Goal: Task Accomplishment & Management: Use online tool/utility

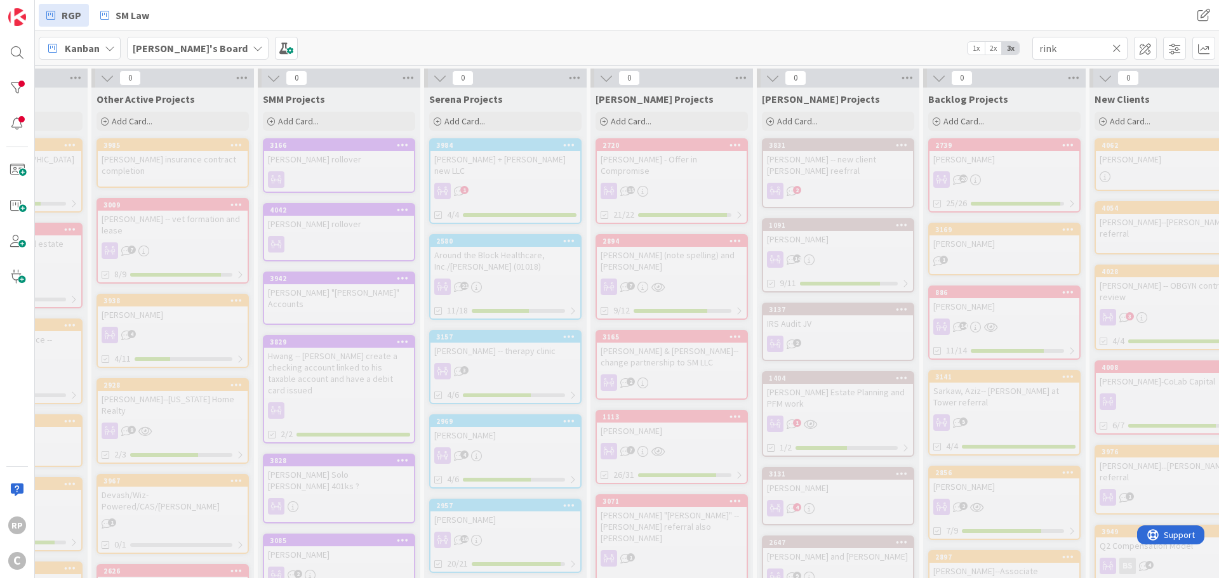
drag, startPoint x: 1041, startPoint y: 177, endPoint x: 1067, endPoint y: 168, distance: 27.7
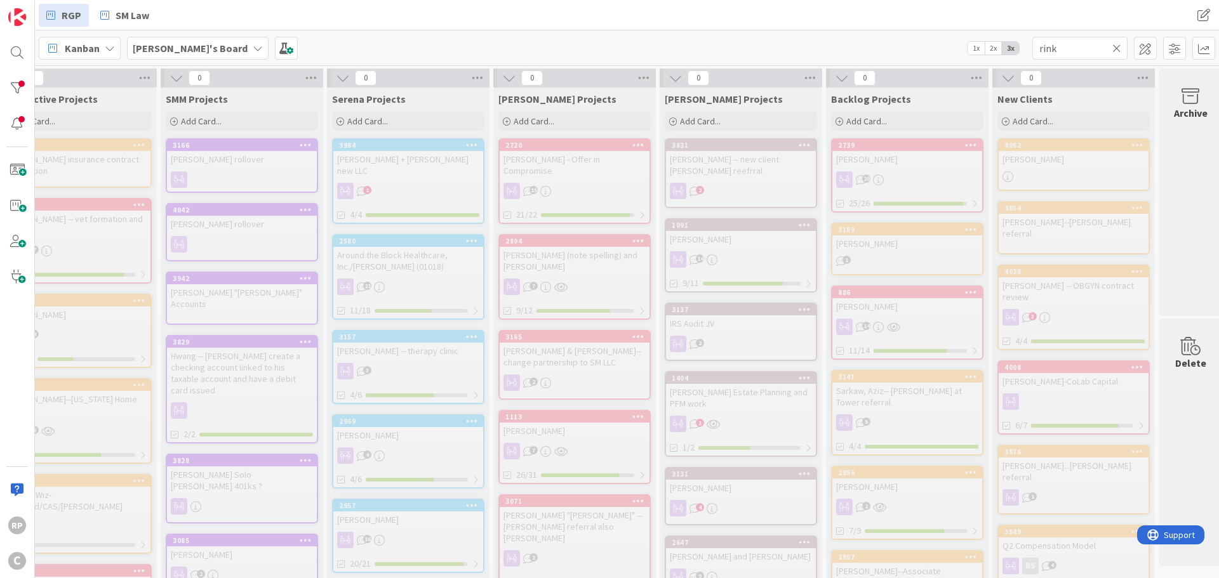
drag, startPoint x: 1052, startPoint y: 173, endPoint x: 342, endPoint y: 190, distance: 709.9
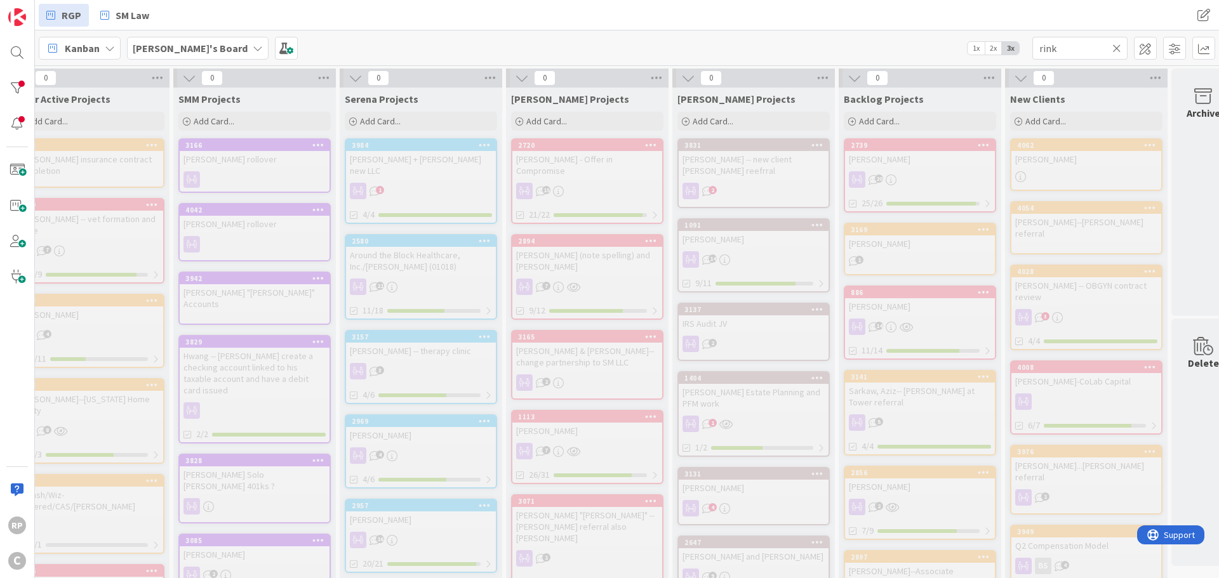
scroll to position [0, 237]
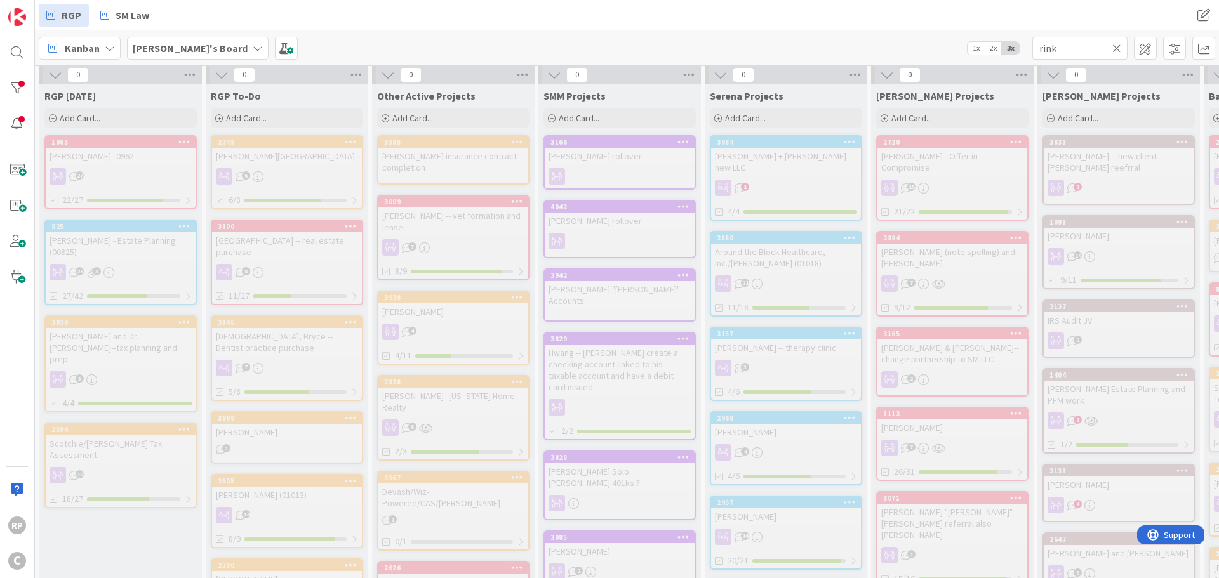
drag, startPoint x: 304, startPoint y: 125, endPoint x: 148, endPoint y: 133, distance: 156.4
drag, startPoint x: 1088, startPoint y: 55, endPoint x: 957, endPoint y: 55, distance: 131.4
click at [957, 55] on div "Kanban My Zone Organization Select a single board Kanban List (Bulk Actions) Me…" at bounding box center [627, 47] width 1184 height 35
type input "scotchie"
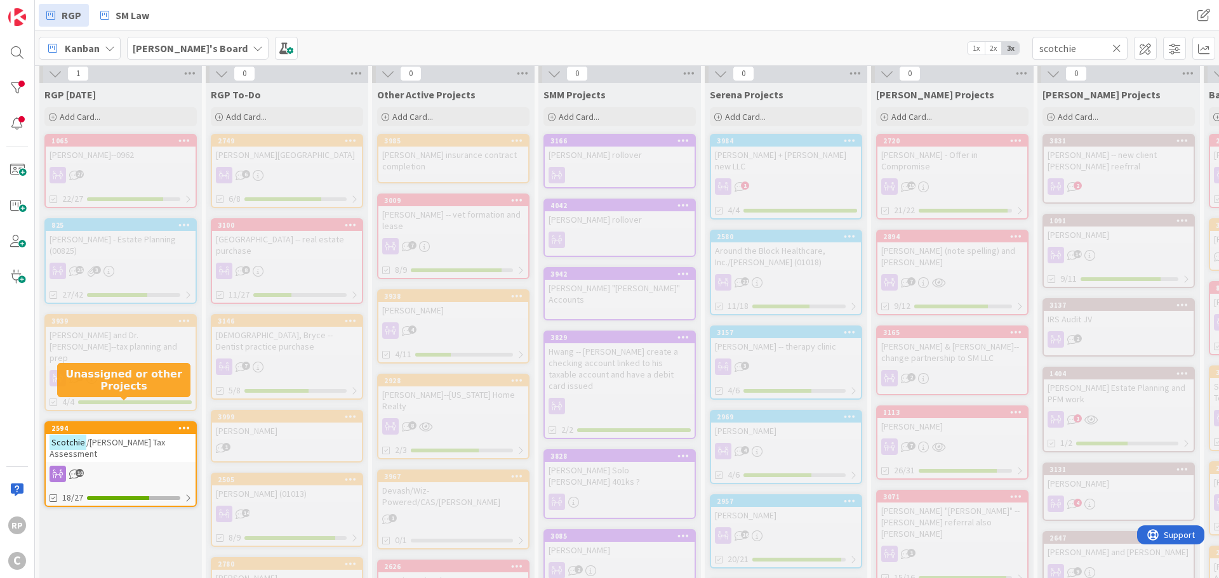
click at [106, 424] on div "2594" at bounding box center [123, 428] width 144 height 9
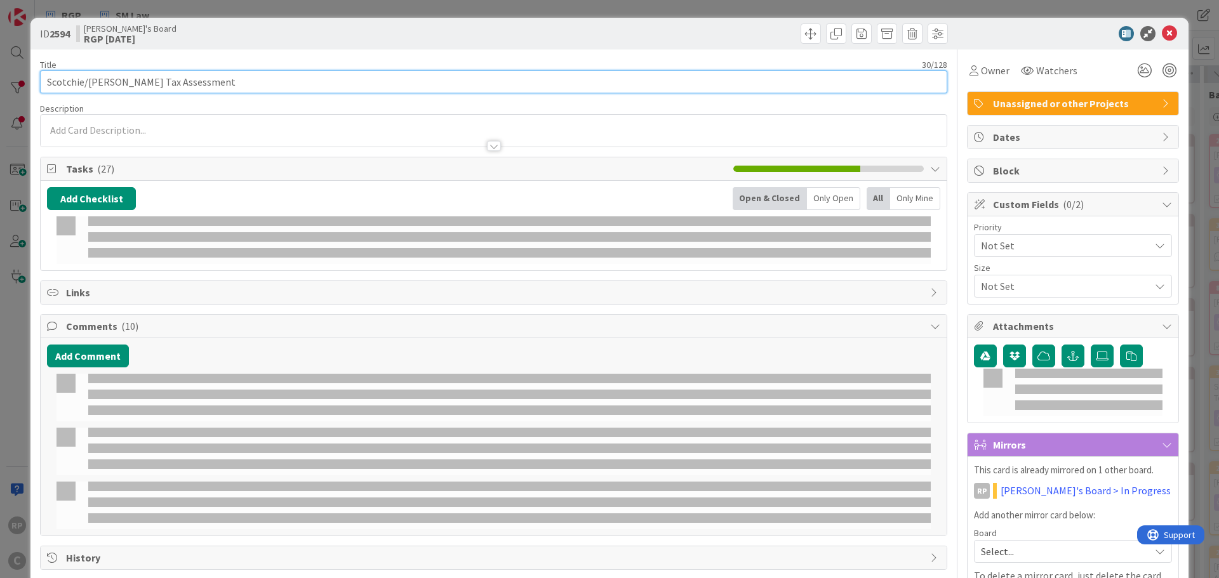
click at [89, 81] on input "Scotchie/[PERSON_NAME] Tax Assessment" at bounding box center [493, 81] width 907 height 23
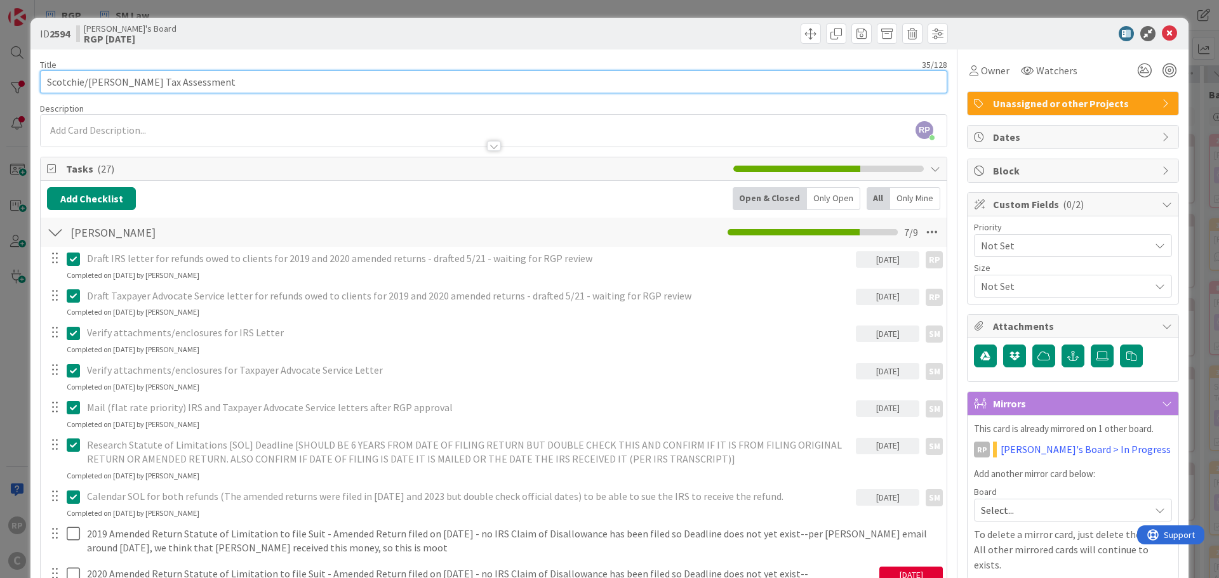
click at [43, 86] on input "Scotchie/[PERSON_NAME] Tax Assessment" at bounding box center [493, 81] width 907 height 23
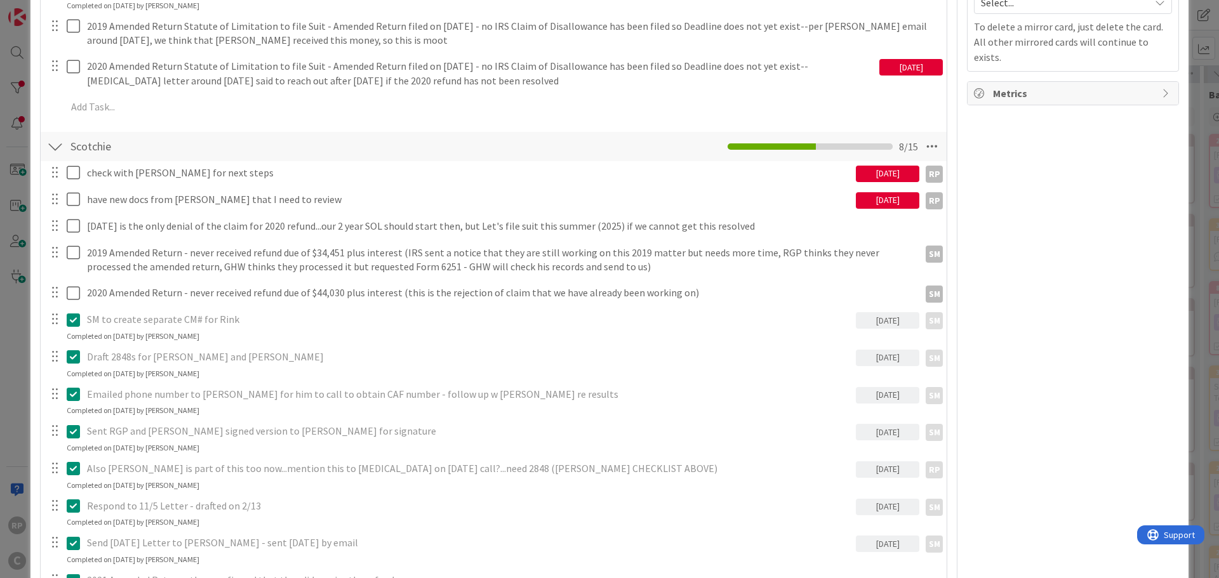
scroll to position [381, 0]
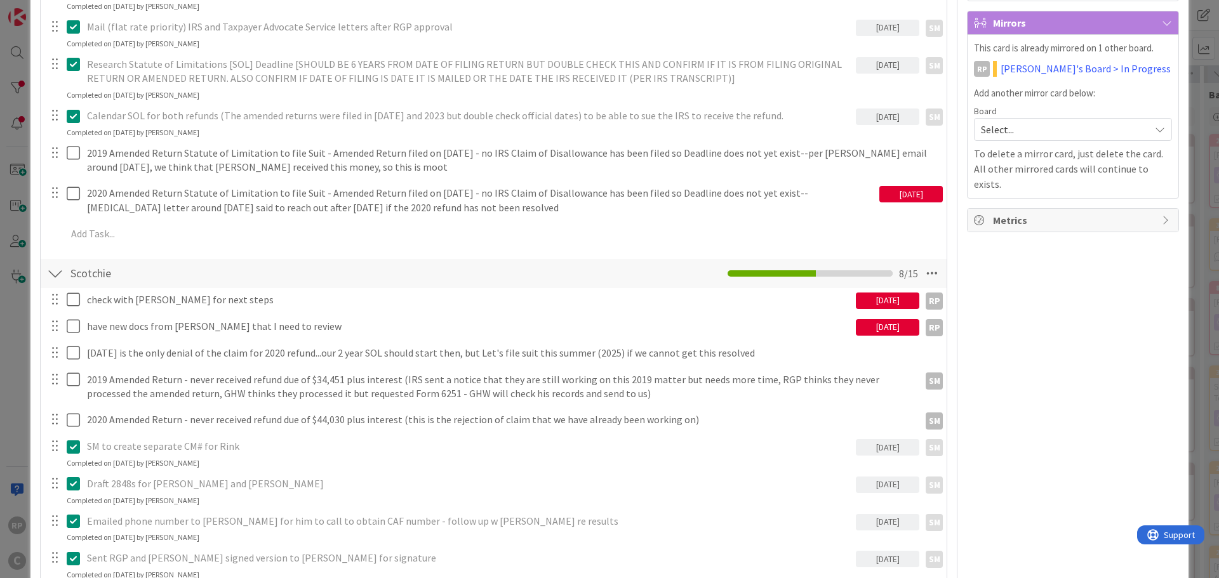
type input "[PERSON_NAME]/[PERSON_NAME] Tax Assessment"
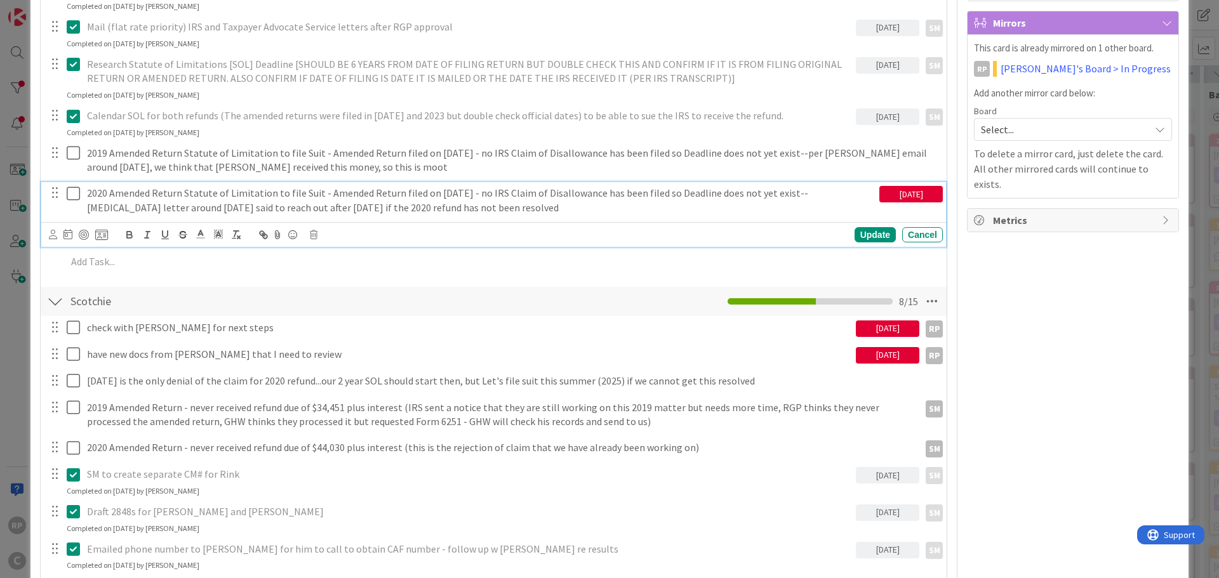
click at [465, 207] on p "2020 Amended Return Statute of Limitation to file Suit - Amended Return filed o…" at bounding box center [480, 200] width 787 height 29
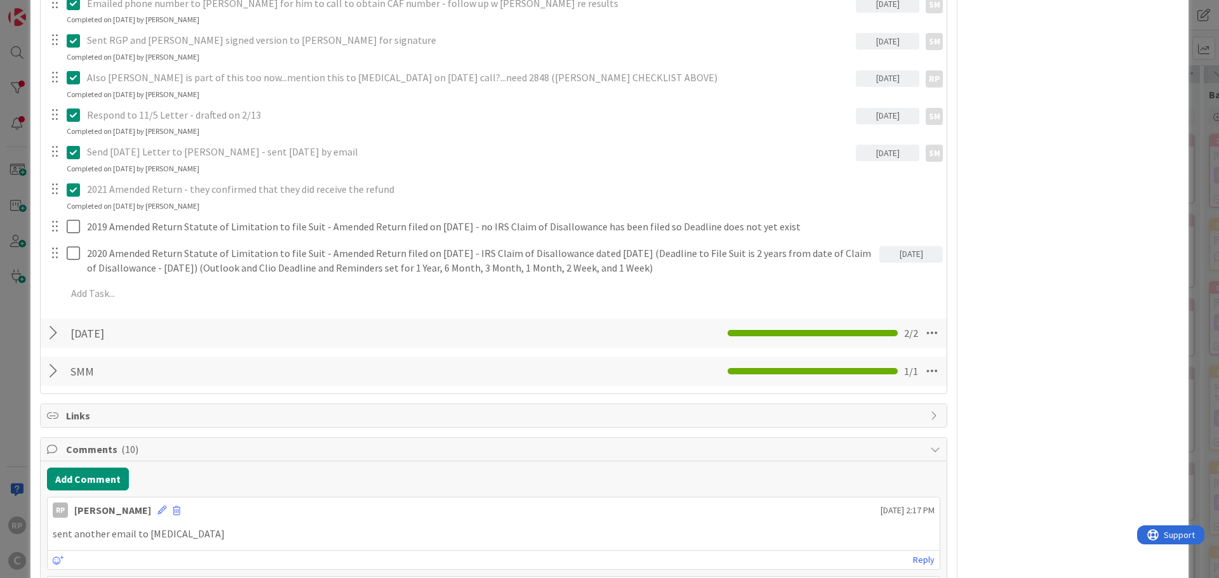
scroll to position [1016, 0]
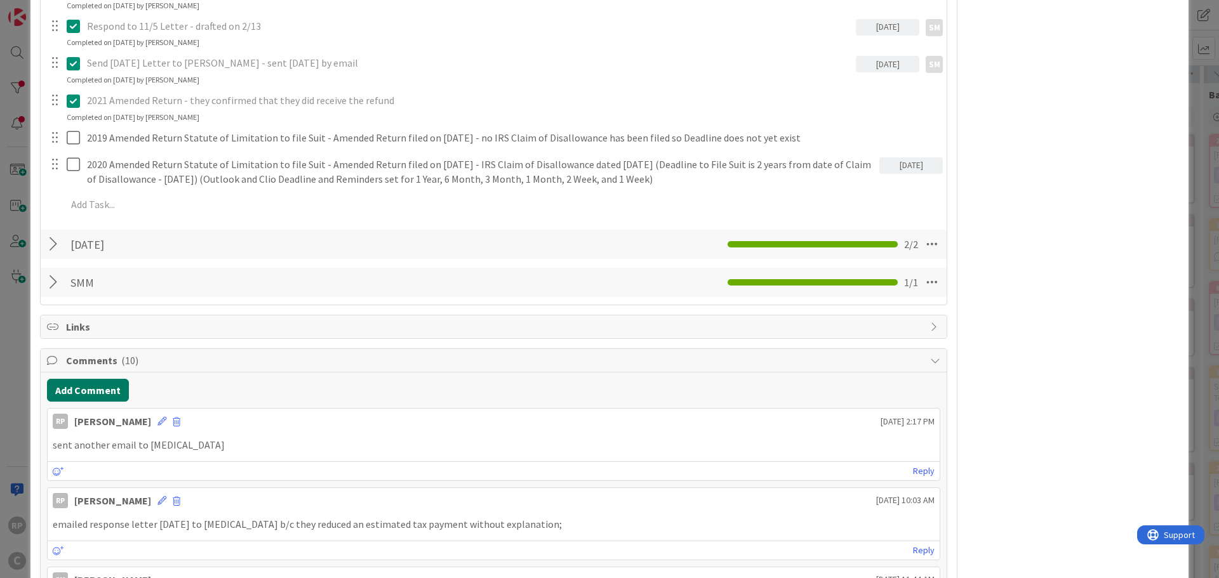
click at [99, 392] on button "Add Comment" at bounding box center [88, 390] width 82 height 23
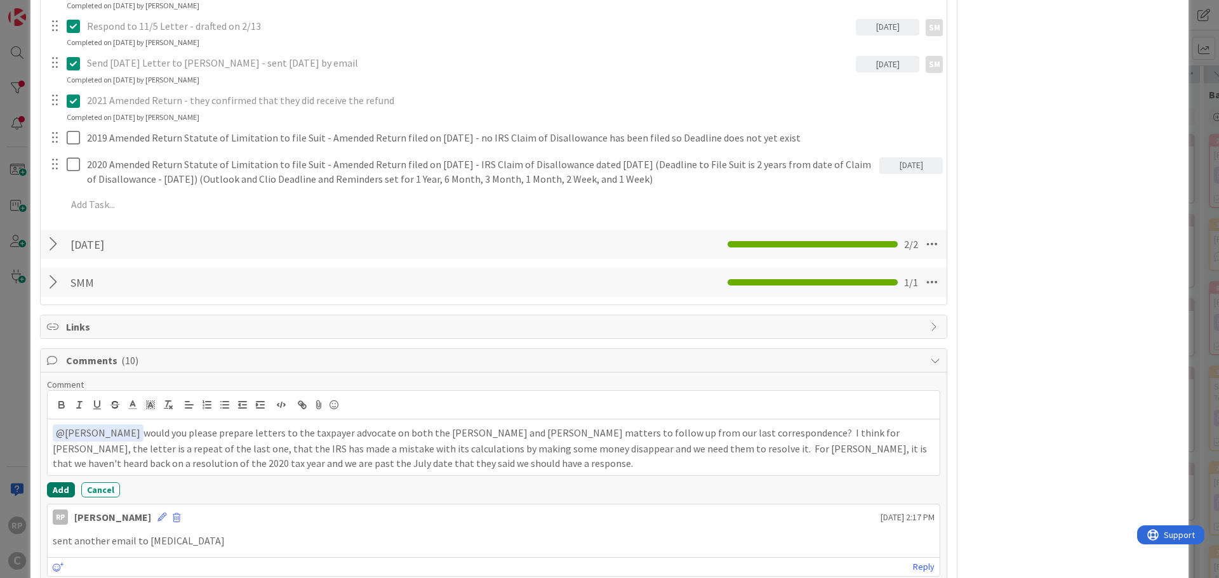
click at [65, 491] on button "Add" at bounding box center [61, 489] width 28 height 15
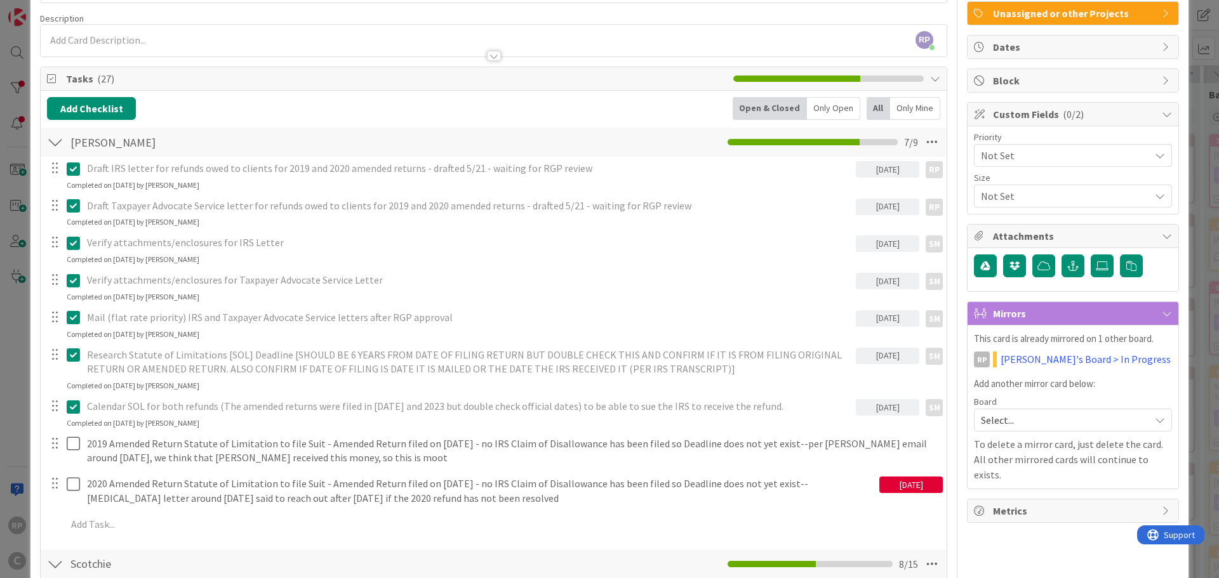
scroll to position [190, 0]
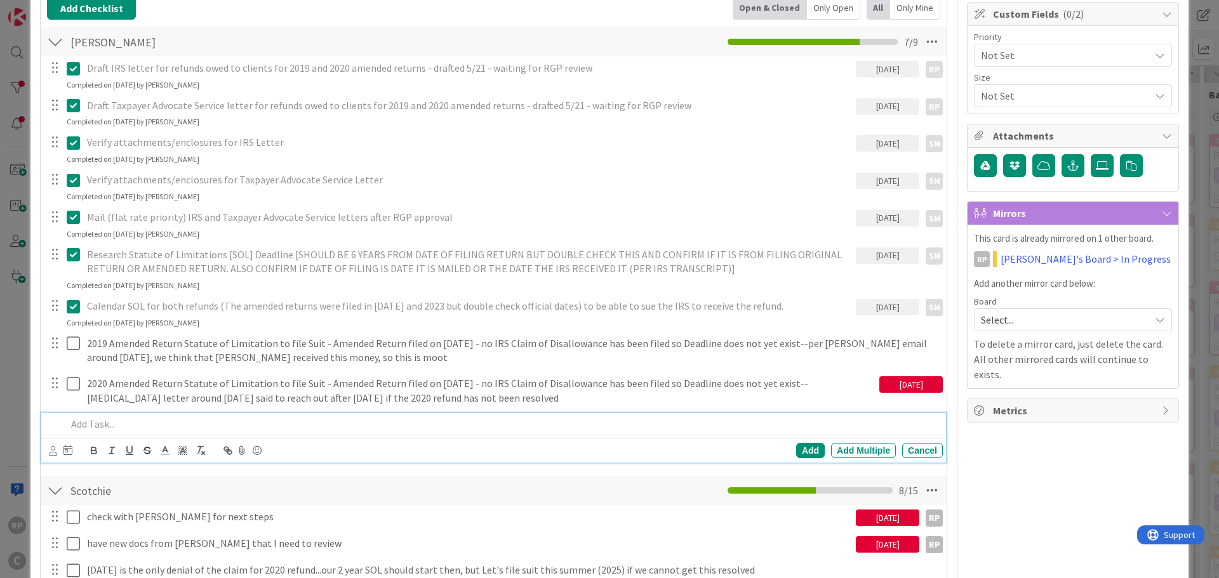
click at [117, 430] on p at bounding box center [502, 424] width 871 height 15
click at [154, 423] on p "SM please follow up per comments below" at bounding box center [502, 424] width 871 height 15
click at [55, 448] on icon at bounding box center [53, 451] width 8 height 10
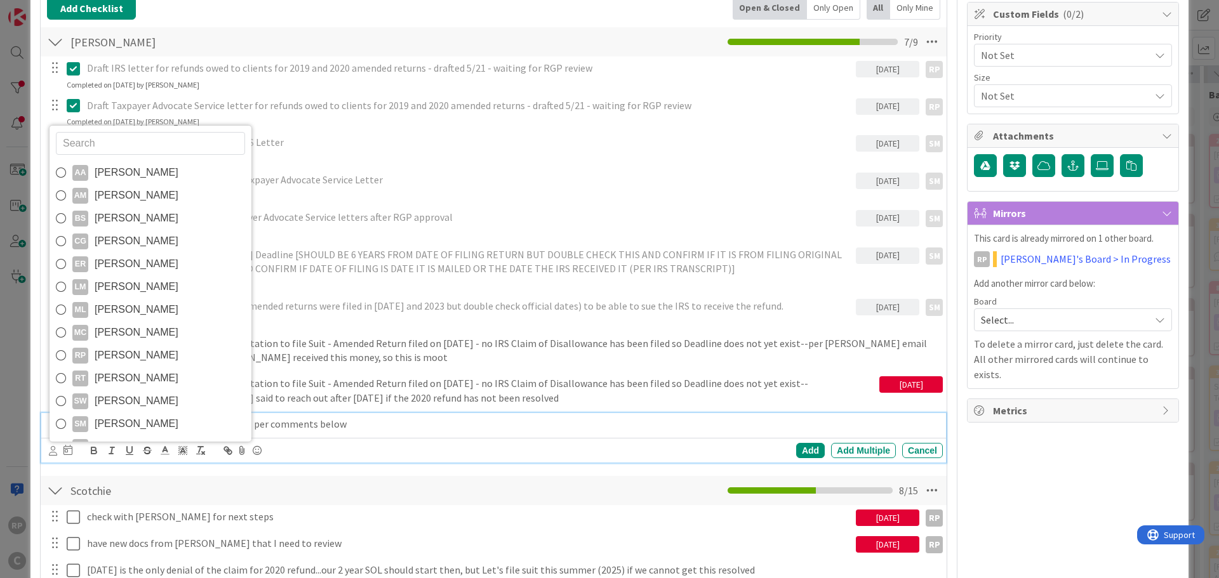
drag, startPoint x: 126, startPoint y: 422, endPoint x: 116, endPoint y: 423, distance: 9.6
click at [125, 422] on span "[PERSON_NAME]" at bounding box center [137, 423] width 84 height 19
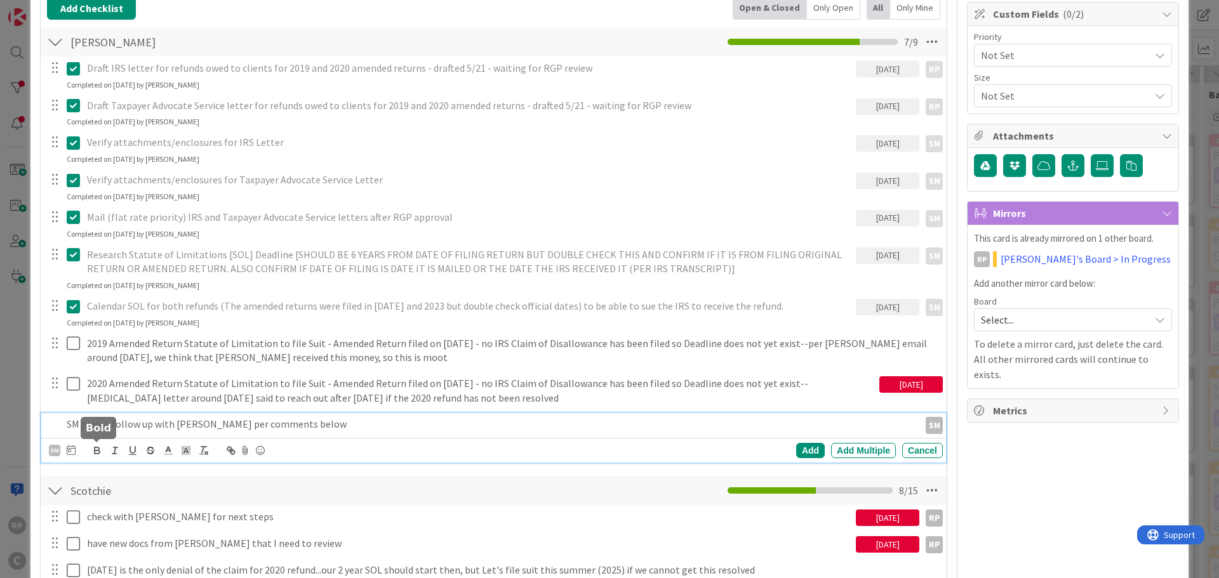
click at [67, 456] on div at bounding box center [71, 450] width 9 height 15
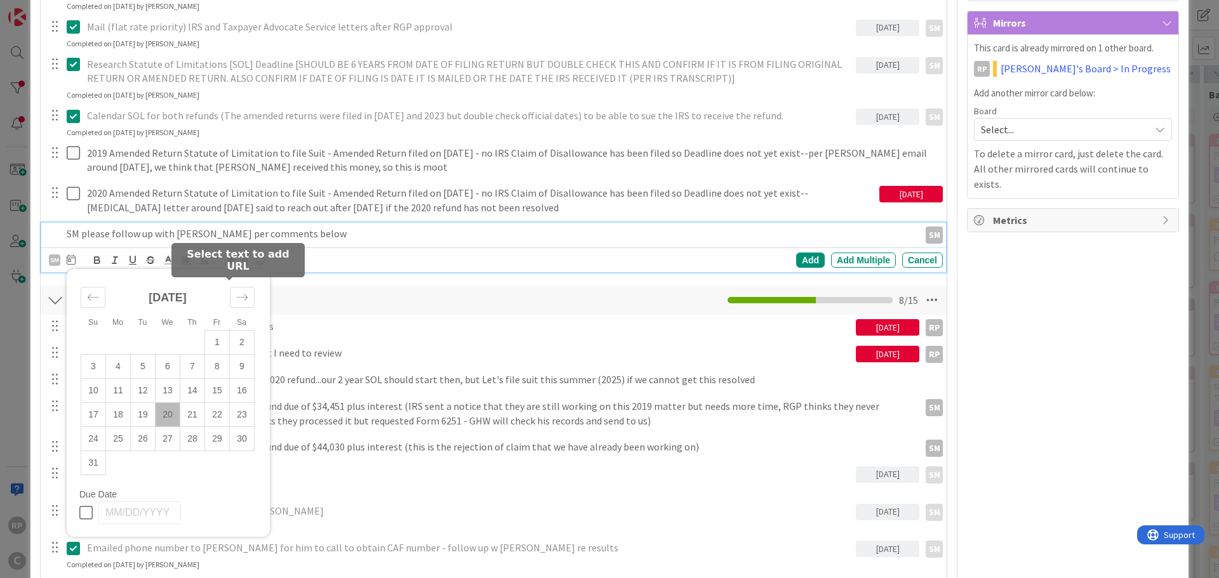
scroll to position [317, 0]
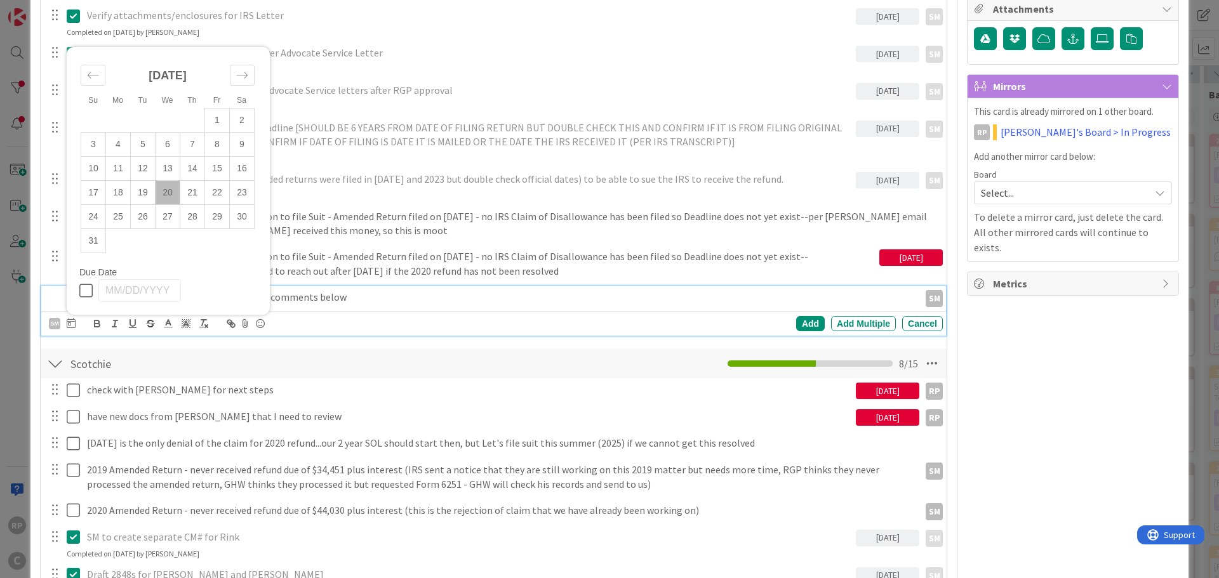
click at [117, 223] on td "25" at bounding box center [118, 217] width 25 height 24
click at [160, 219] on td "27" at bounding box center [168, 217] width 25 height 24
click at [811, 319] on div "Add" at bounding box center [810, 323] width 29 height 15
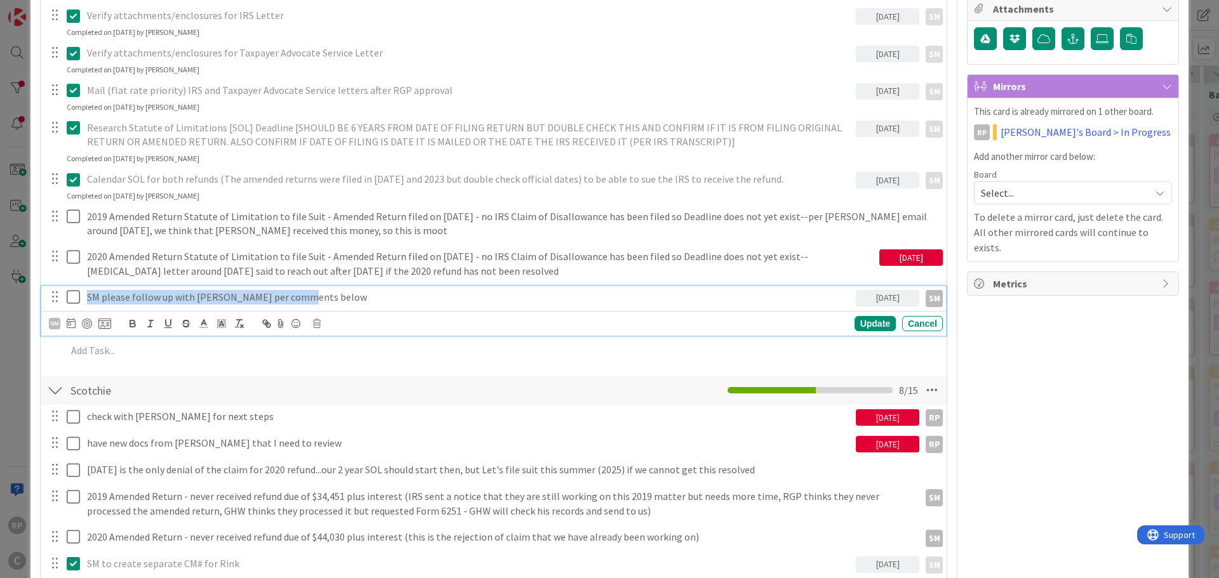
drag, startPoint x: 331, startPoint y: 300, endPoint x: 59, endPoint y: 296, distance: 272.3
click at [59, 296] on div "SM please follow up with [PERSON_NAME] per comments below [DATE] SM" at bounding box center [494, 297] width 896 height 22
copy p "SM please follow up with [PERSON_NAME] per comments below"
click at [868, 328] on div "Update" at bounding box center [874, 323] width 41 height 15
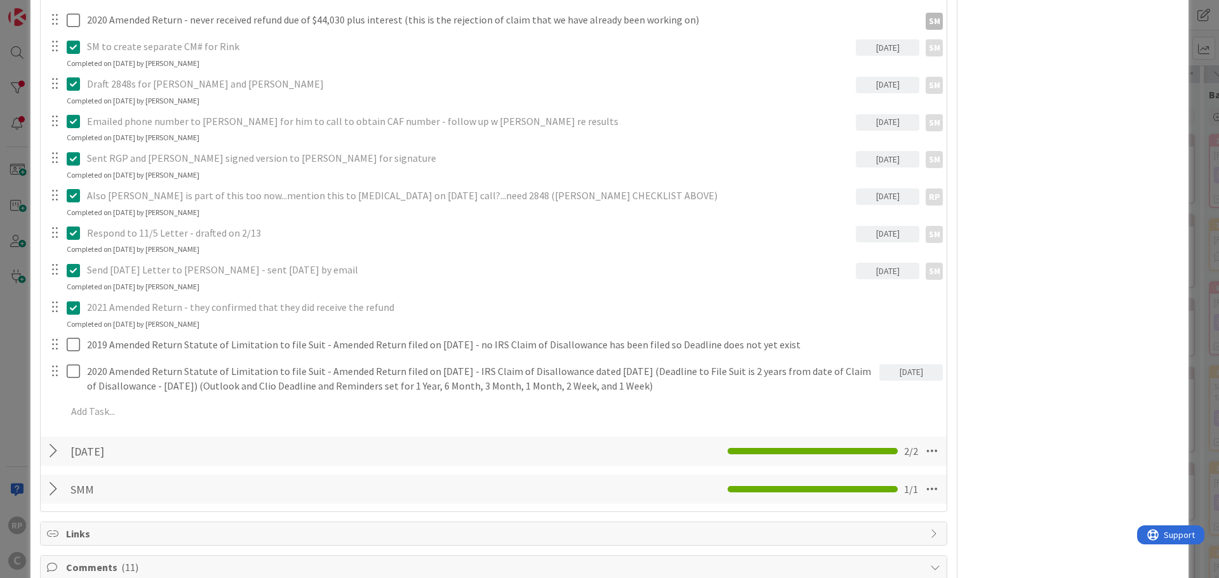
scroll to position [825, 0]
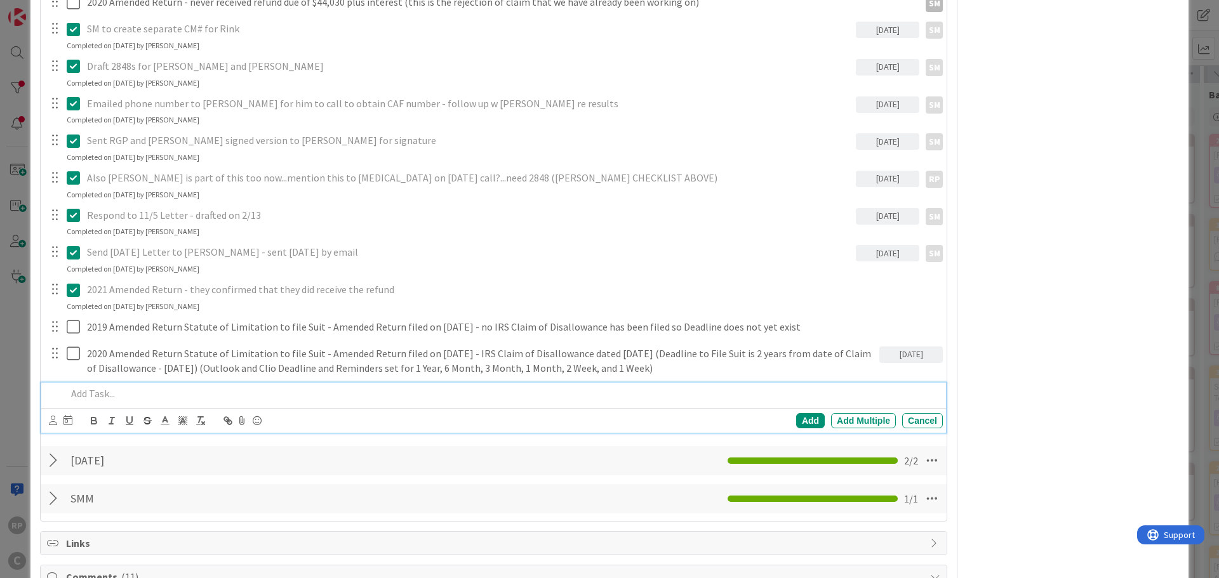
click at [129, 386] on div at bounding box center [502, 394] width 881 height 22
click at [51, 419] on icon at bounding box center [53, 421] width 8 height 10
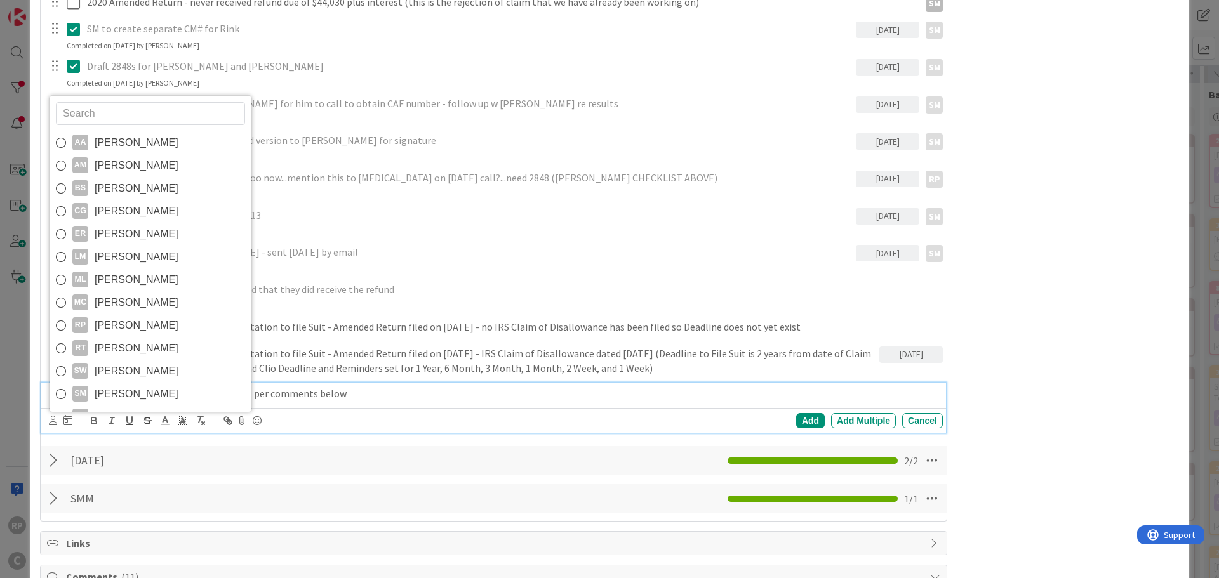
drag, startPoint x: 143, startPoint y: 398, endPoint x: 114, endPoint y: 404, distance: 29.8
click at [142, 398] on span "[PERSON_NAME]" at bounding box center [137, 394] width 84 height 19
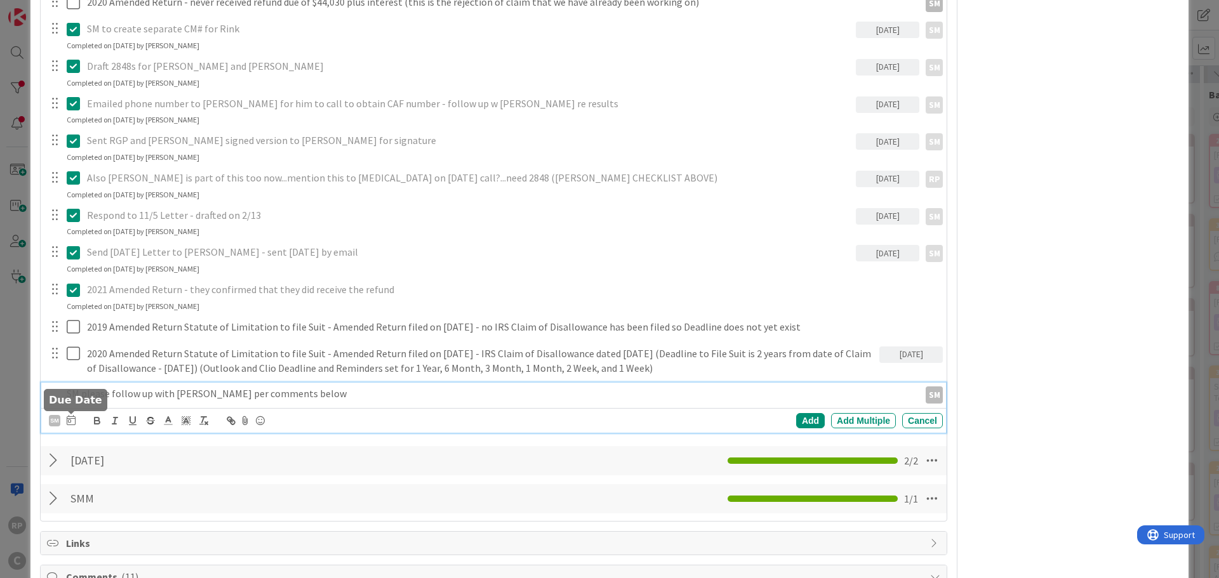
click at [72, 419] on icon at bounding box center [71, 420] width 9 height 10
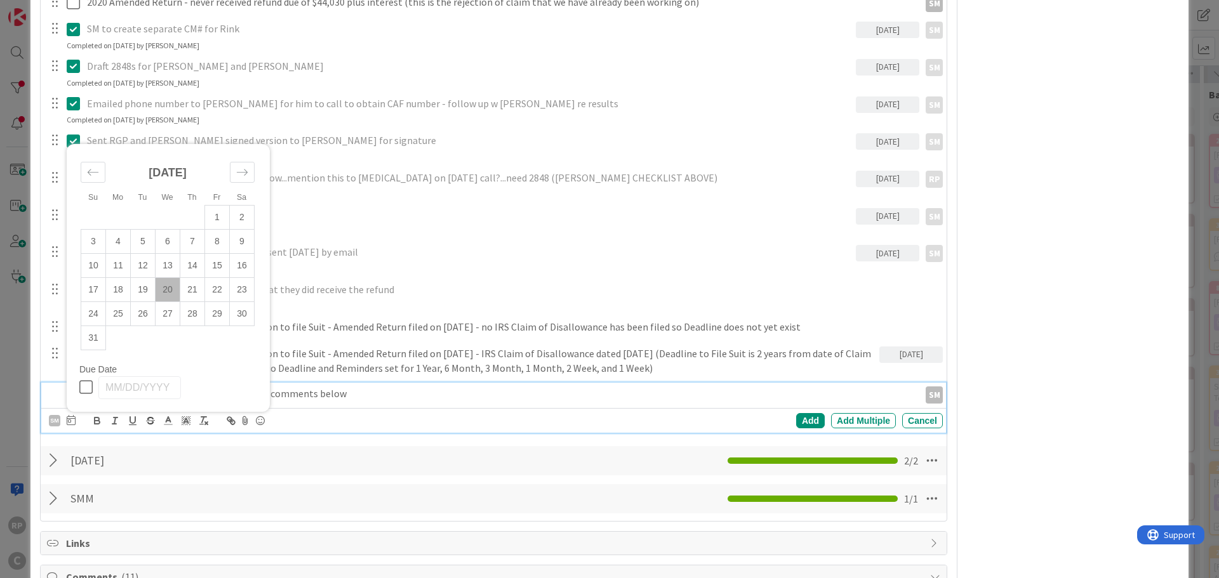
scroll to position [889, 0]
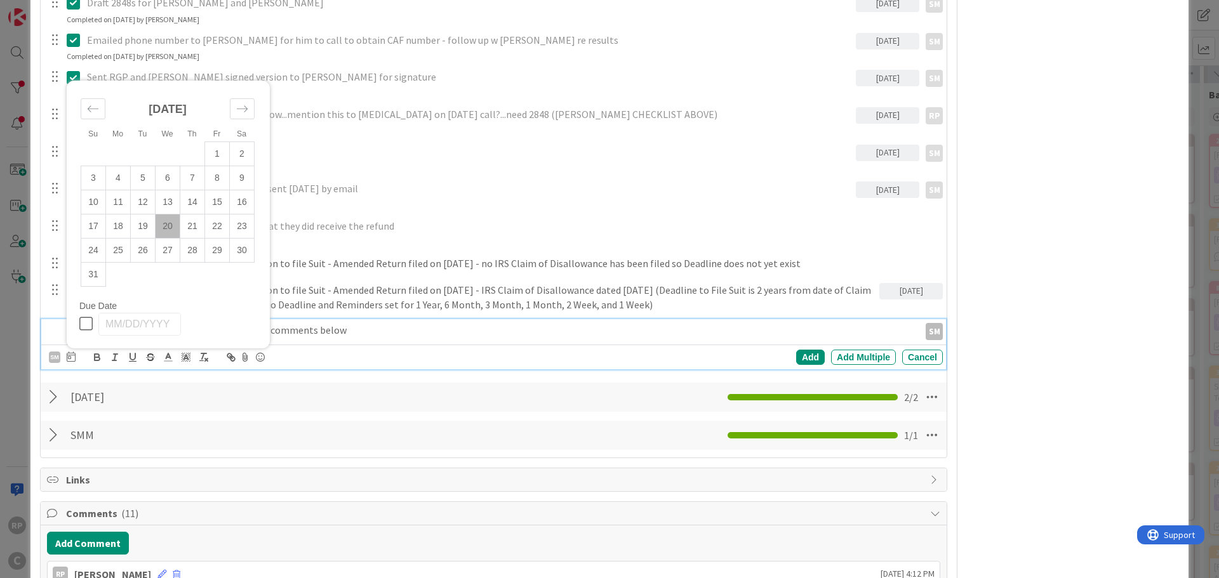
click at [166, 249] on td "27" at bounding box center [168, 250] width 25 height 24
click at [806, 354] on div "Add" at bounding box center [810, 357] width 29 height 15
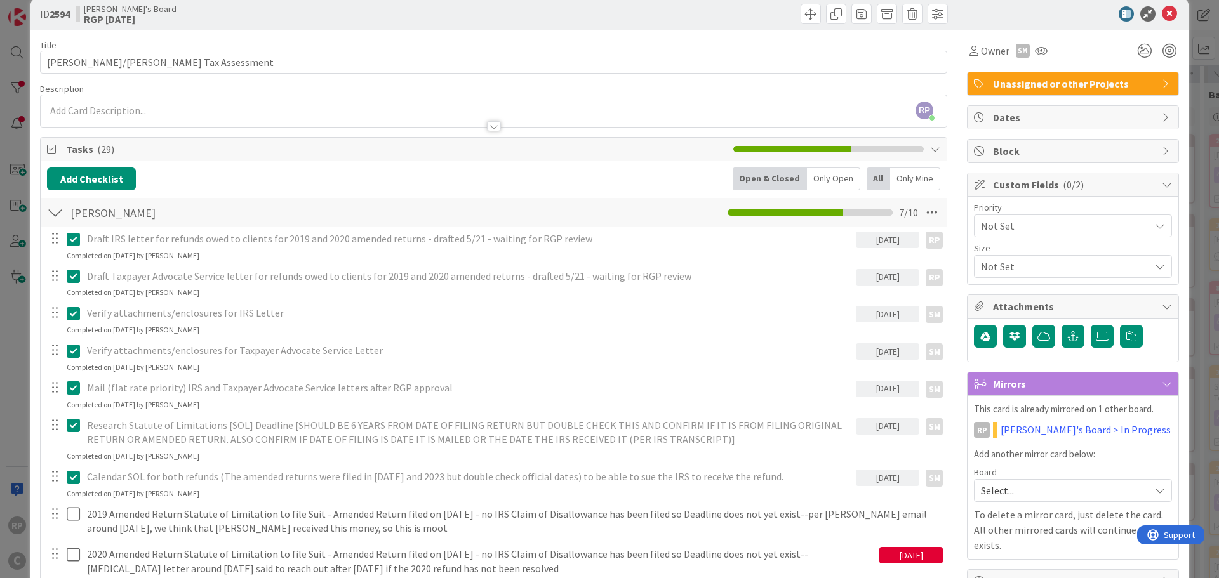
scroll to position [0, 0]
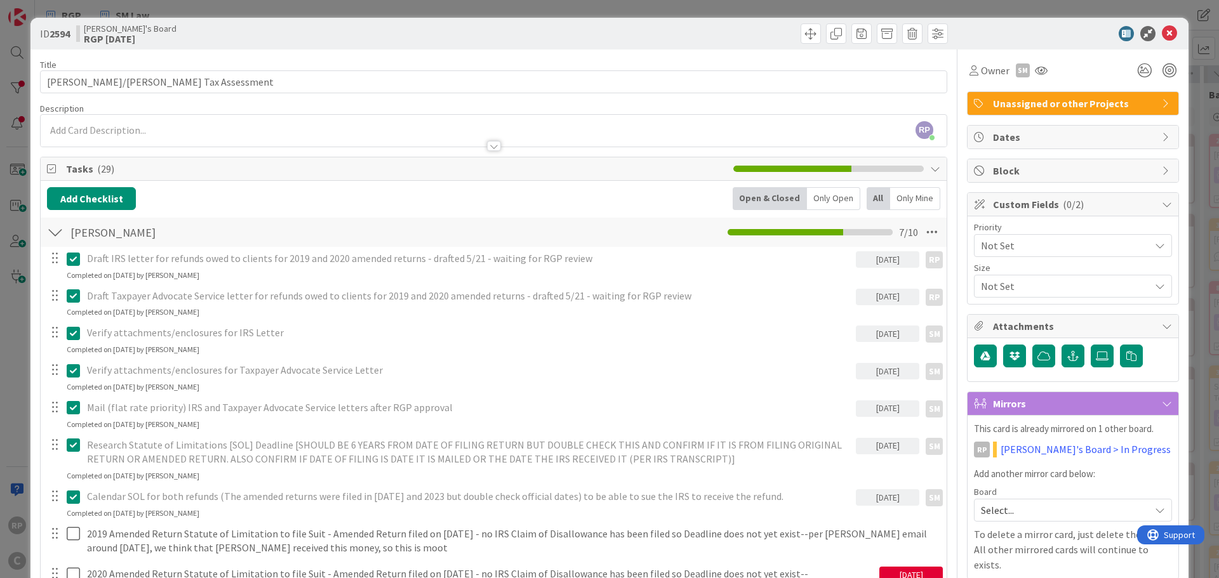
click at [1060, 451] on link "[PERSON_NAME]'s Board > In Progress" at bounding box center [1085, 449] width 170 height 15
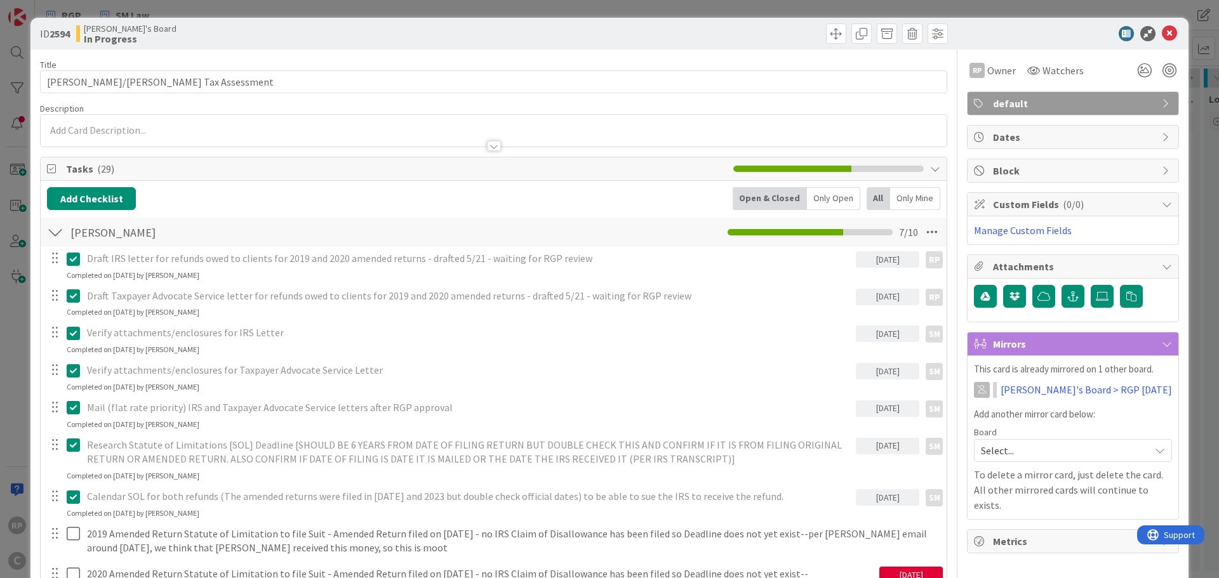
click at [827, 27] on span at bounding box center [836, 33] width 20 height 20
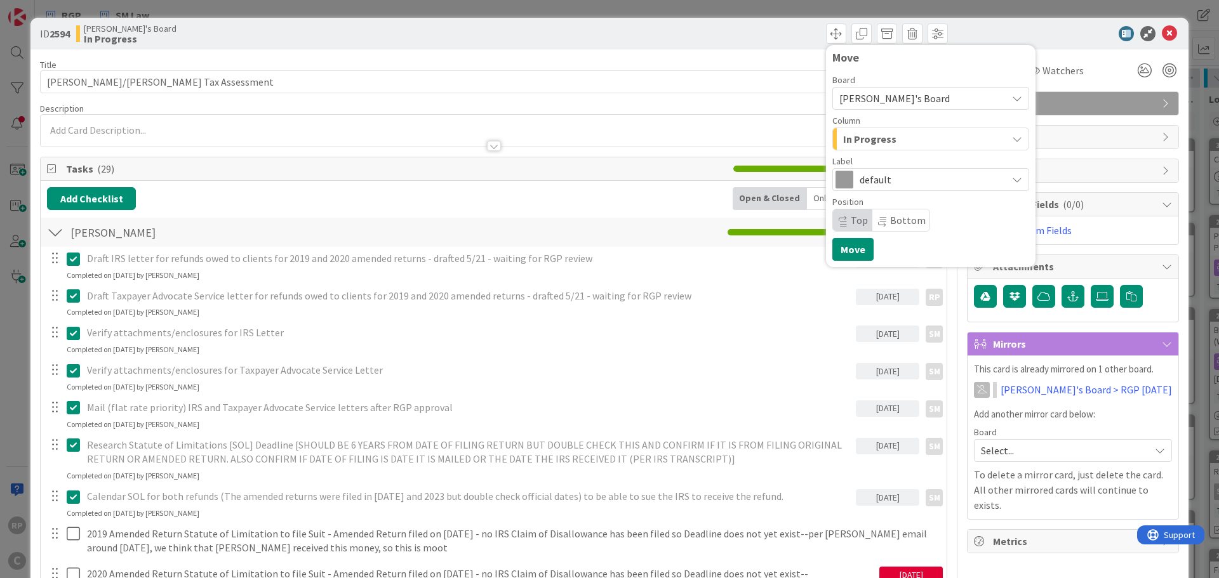
click at [858, 137] on span "In Progress" at bounding box center [869, 139] width 53 height 17
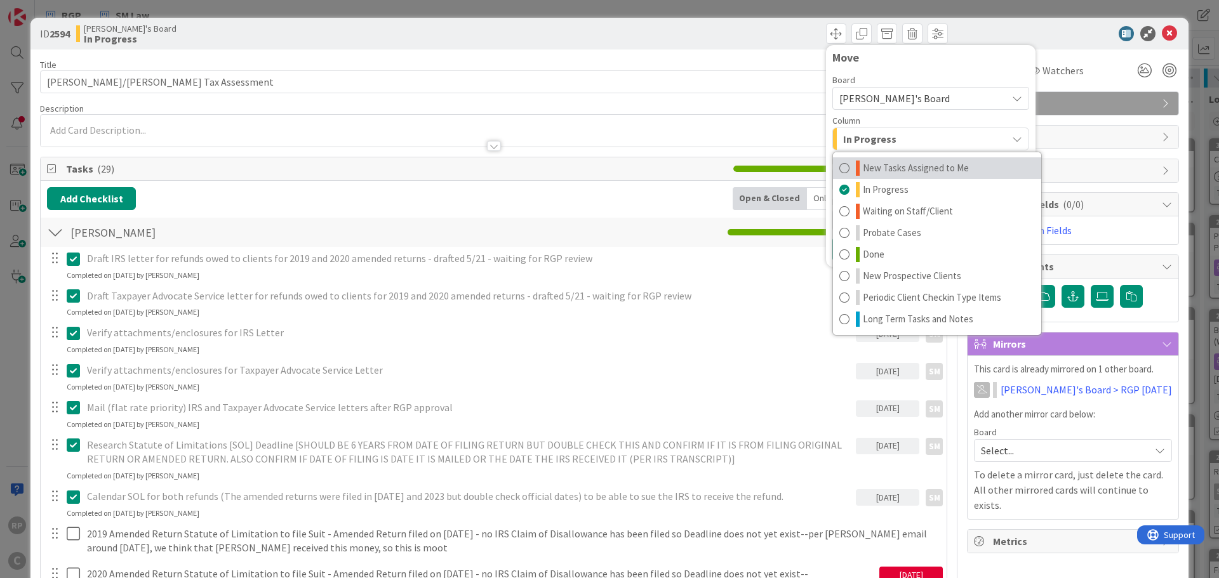
click at [889, 162] on span "New Tasks Assigned to Me" at bounding box center [916, 168] width 106 height 15
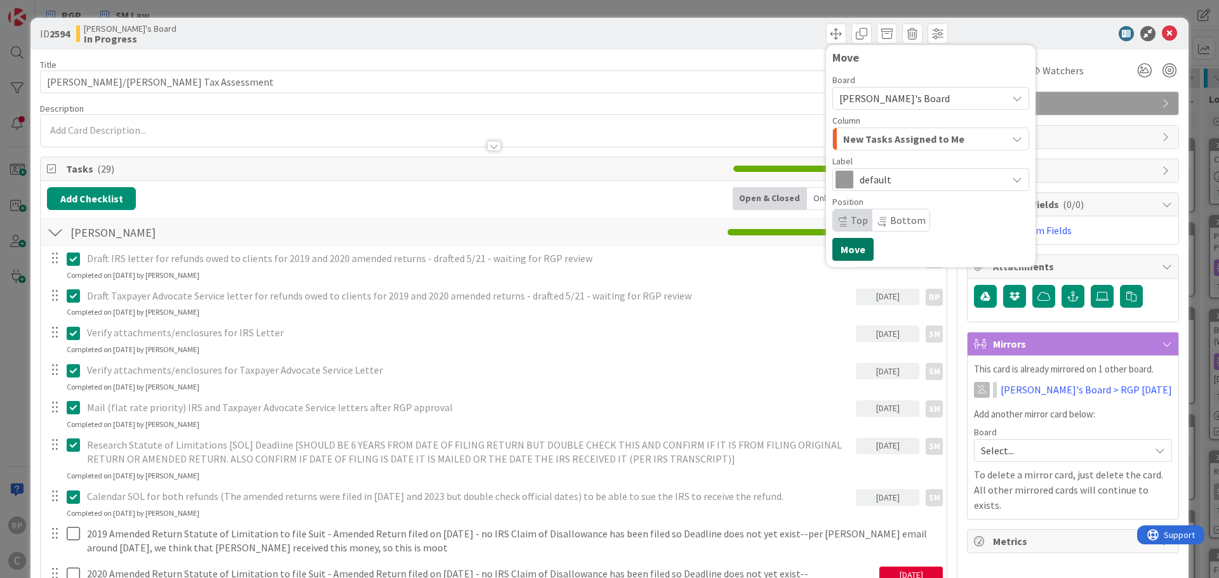
click at [834, 255] on button "Move" at bounding box center [852, 249] width 41 height 23
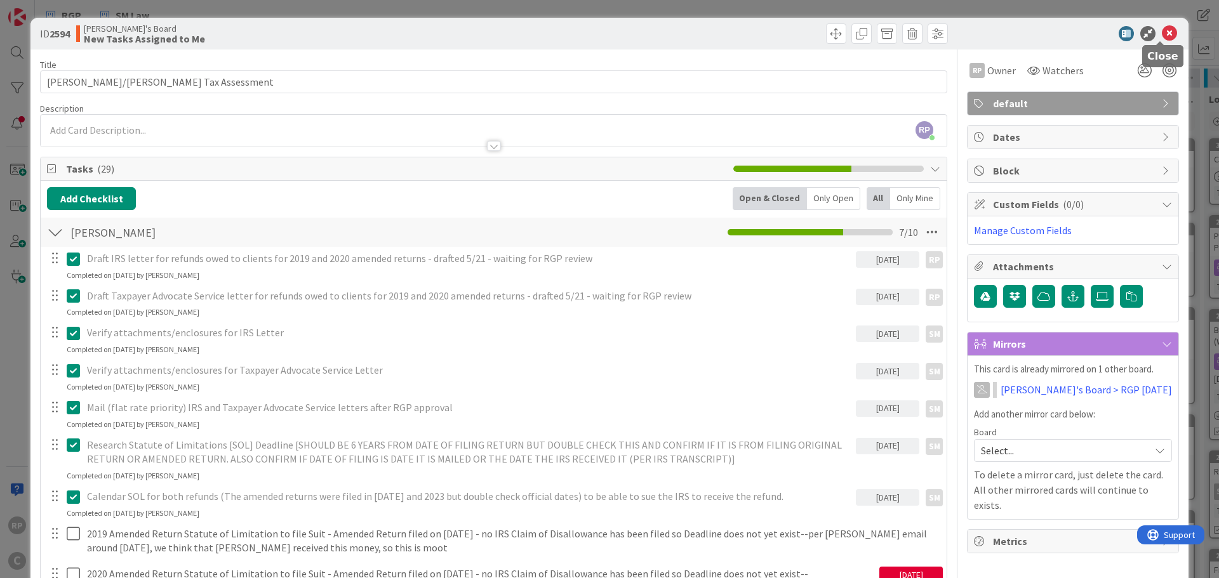
click at [1166, 35] on icon at bounding box center [1169, 33] width 15 height 15
